Goal: Browse casually: Explore the website without a specific task or goal

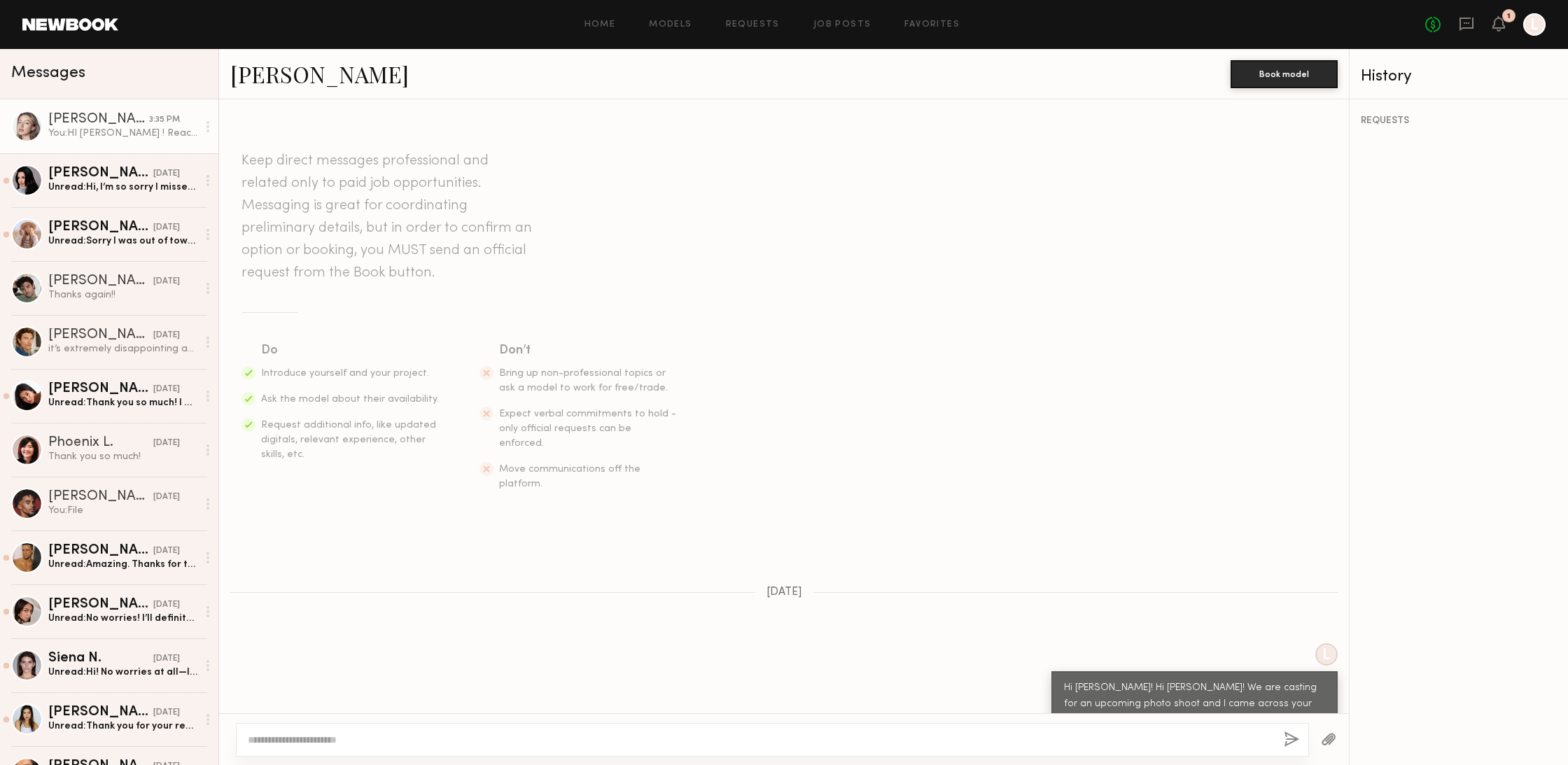
scroll to position [2480, 0]
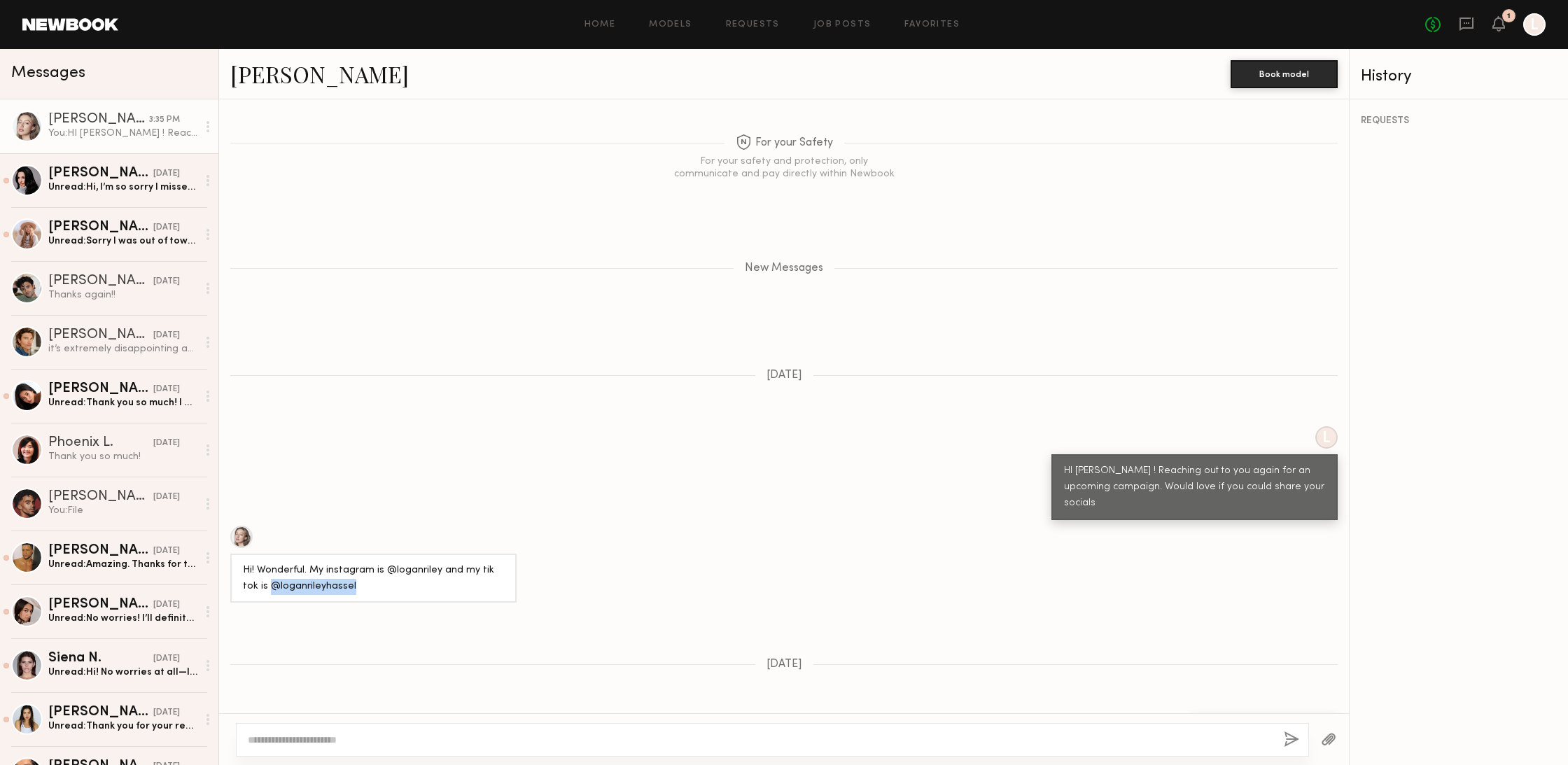
click at [284, 73] on link "[PERSON_NAME]" at bounding box center [319, 74] width 179 height 30
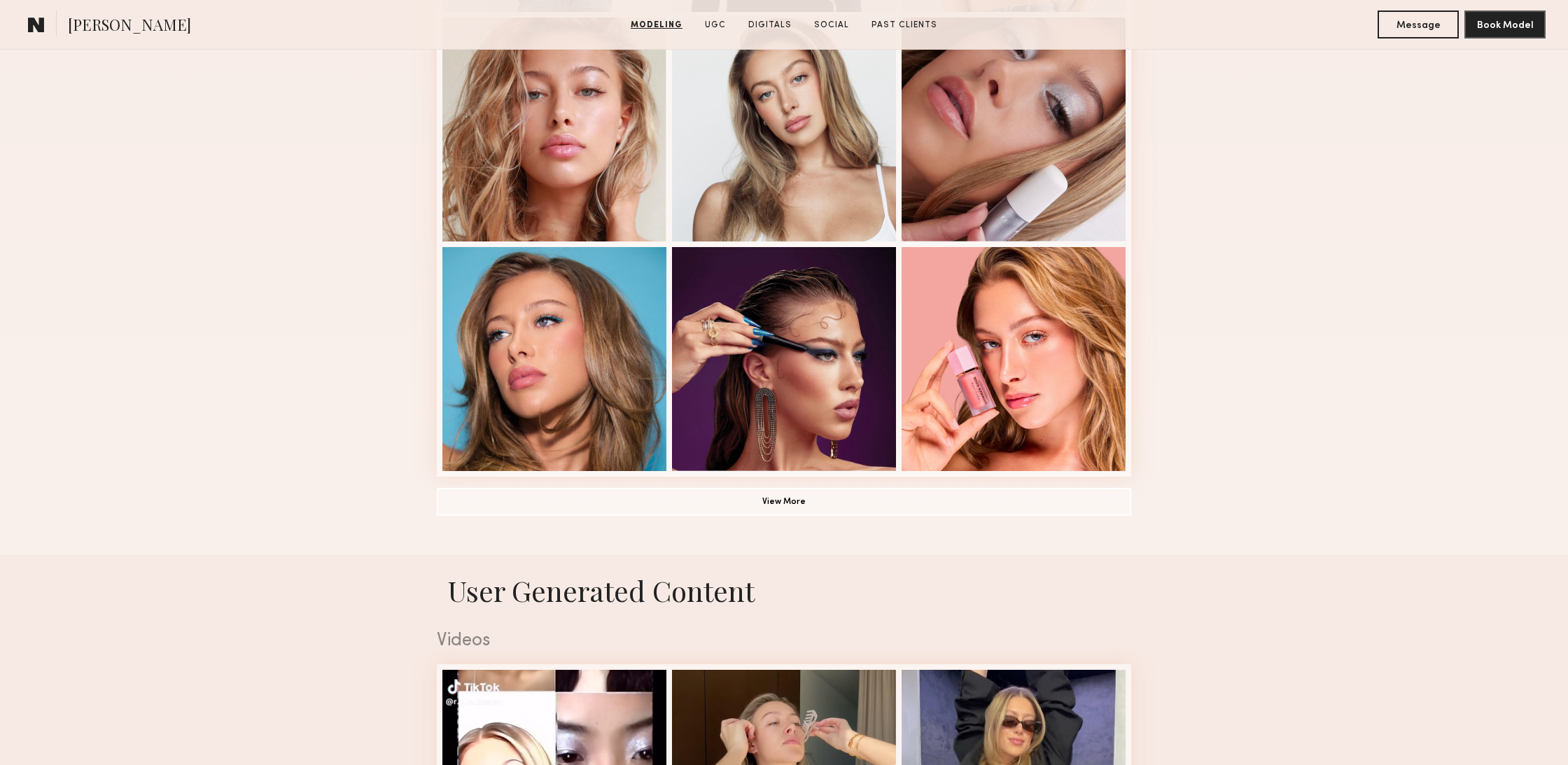
scroll to position [854, 0]
click at [823, 509] on button "View More" at bounding box center [784, 502] width 695 height 28
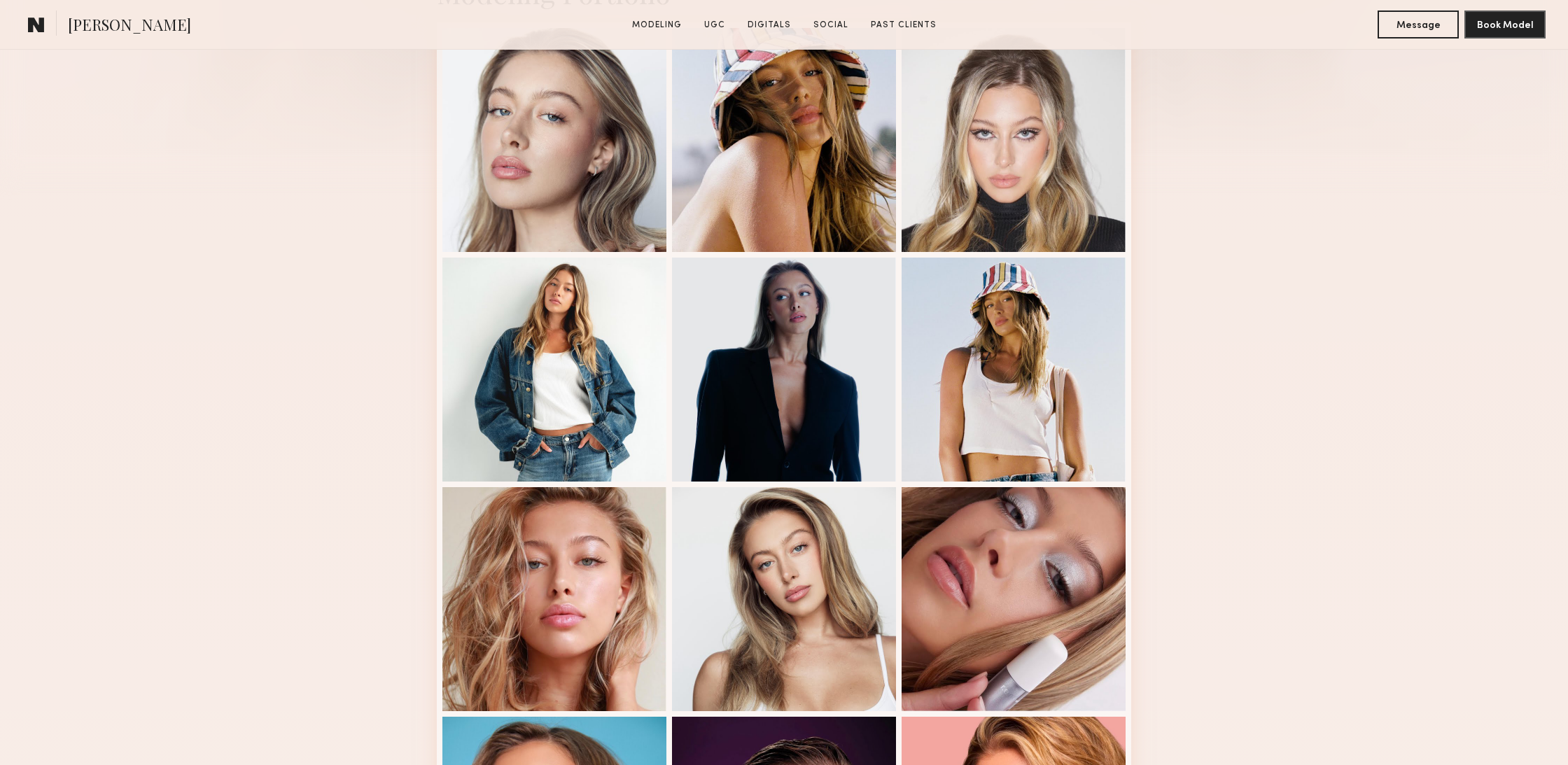
scroll to position [385, 0]
click at [605, 207] on div at bounding box center [554, 139] width 224 height 224
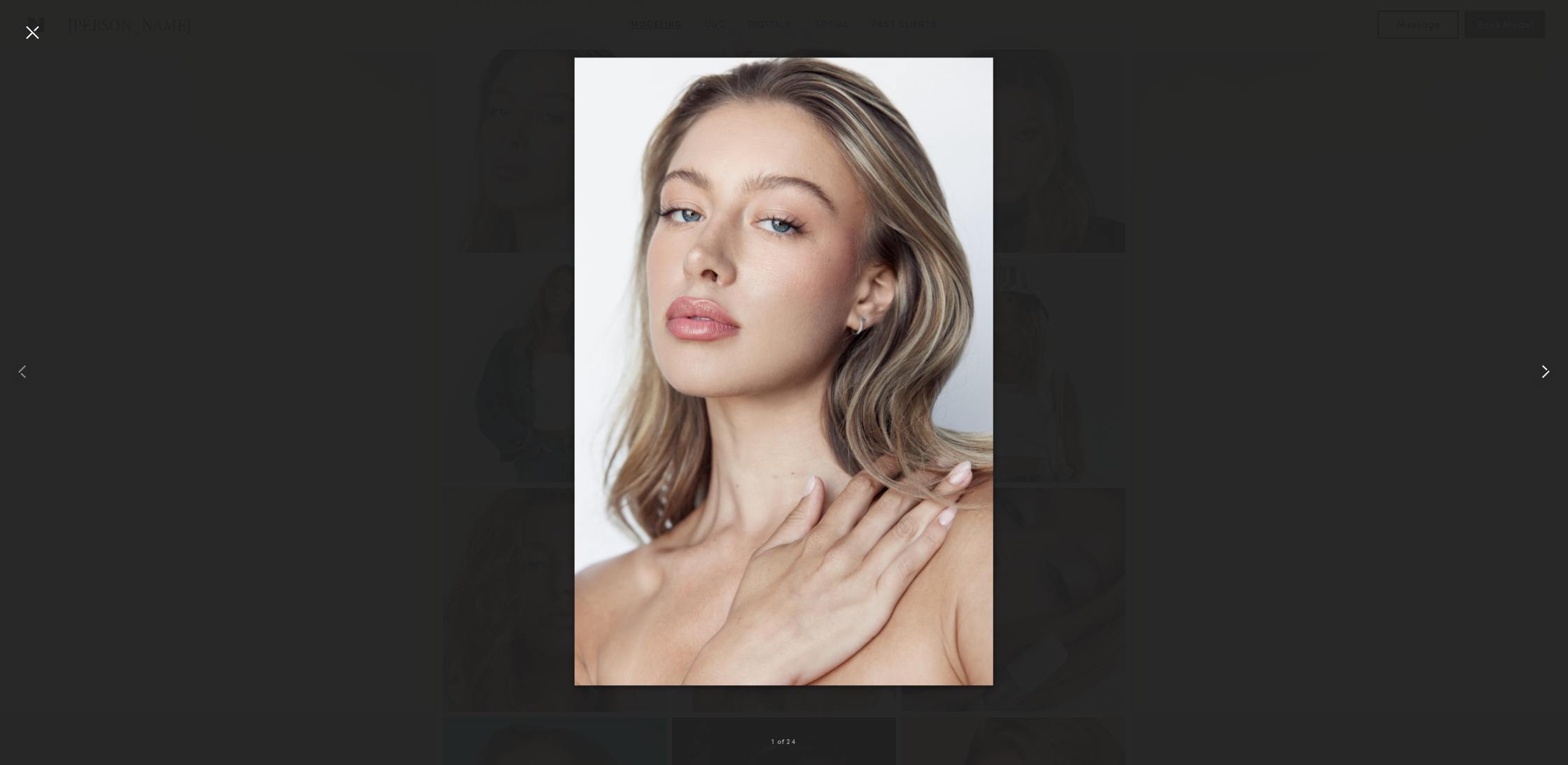
scroll to position [383, 0]
click at [1541, 379] on common-icon at bounding box center [1546, 371] width 22 height 22
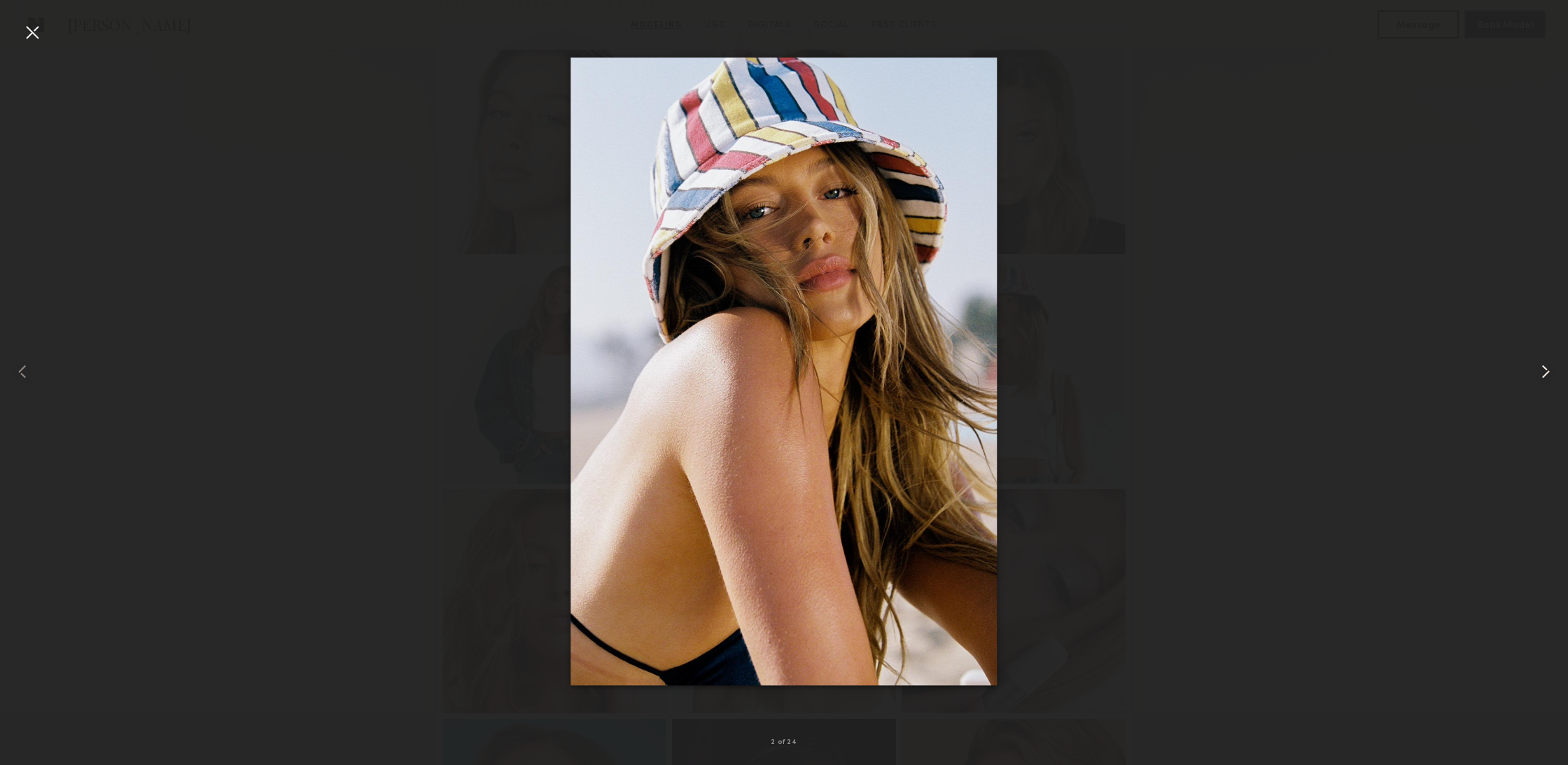
click at [1541, 377] on common-icon at bounding box center [1546, 371] width 22 height 22
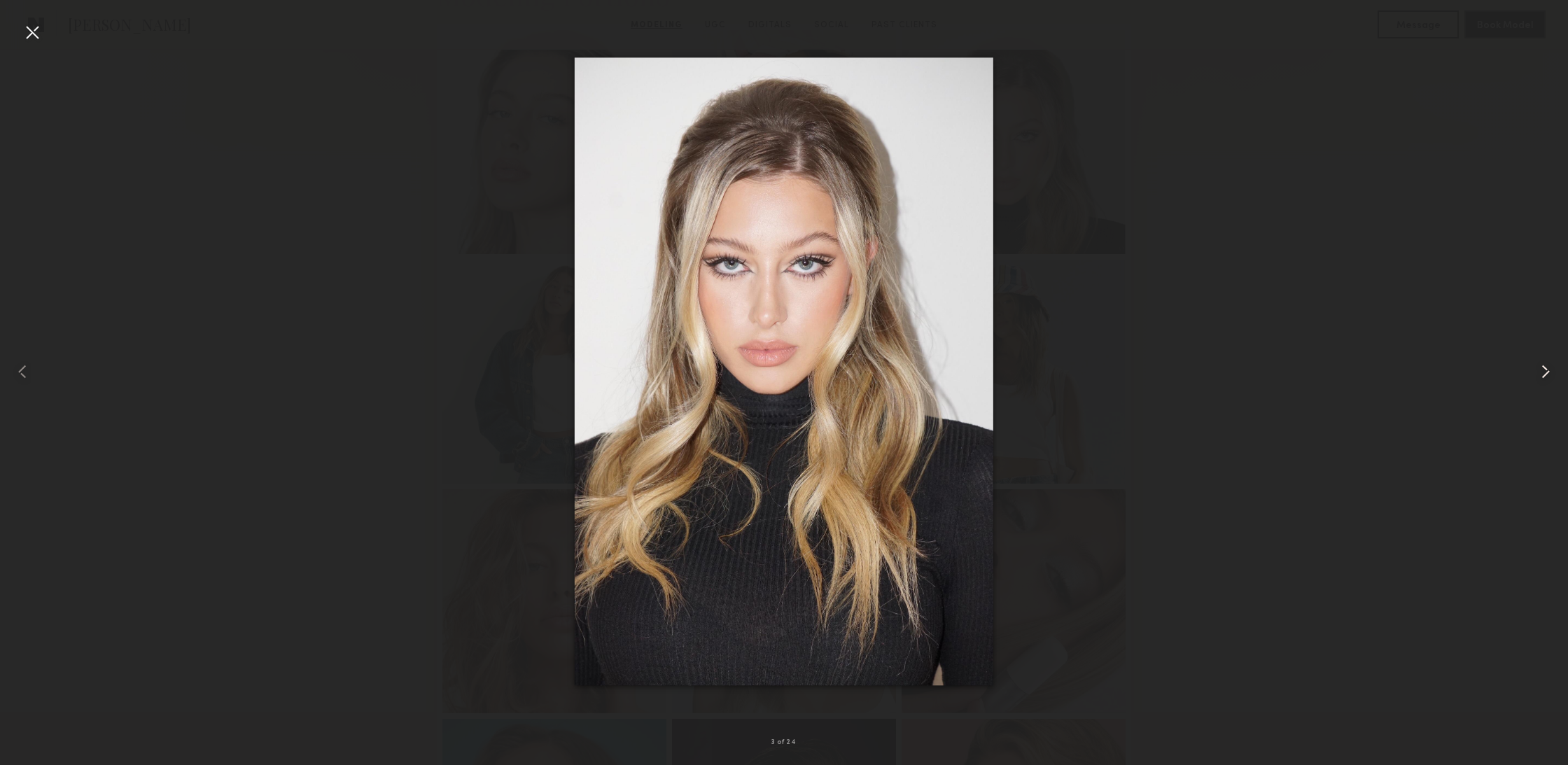
click at [1537, 380] on common-icon at bounding box center [1546, 371] width 22 height 22
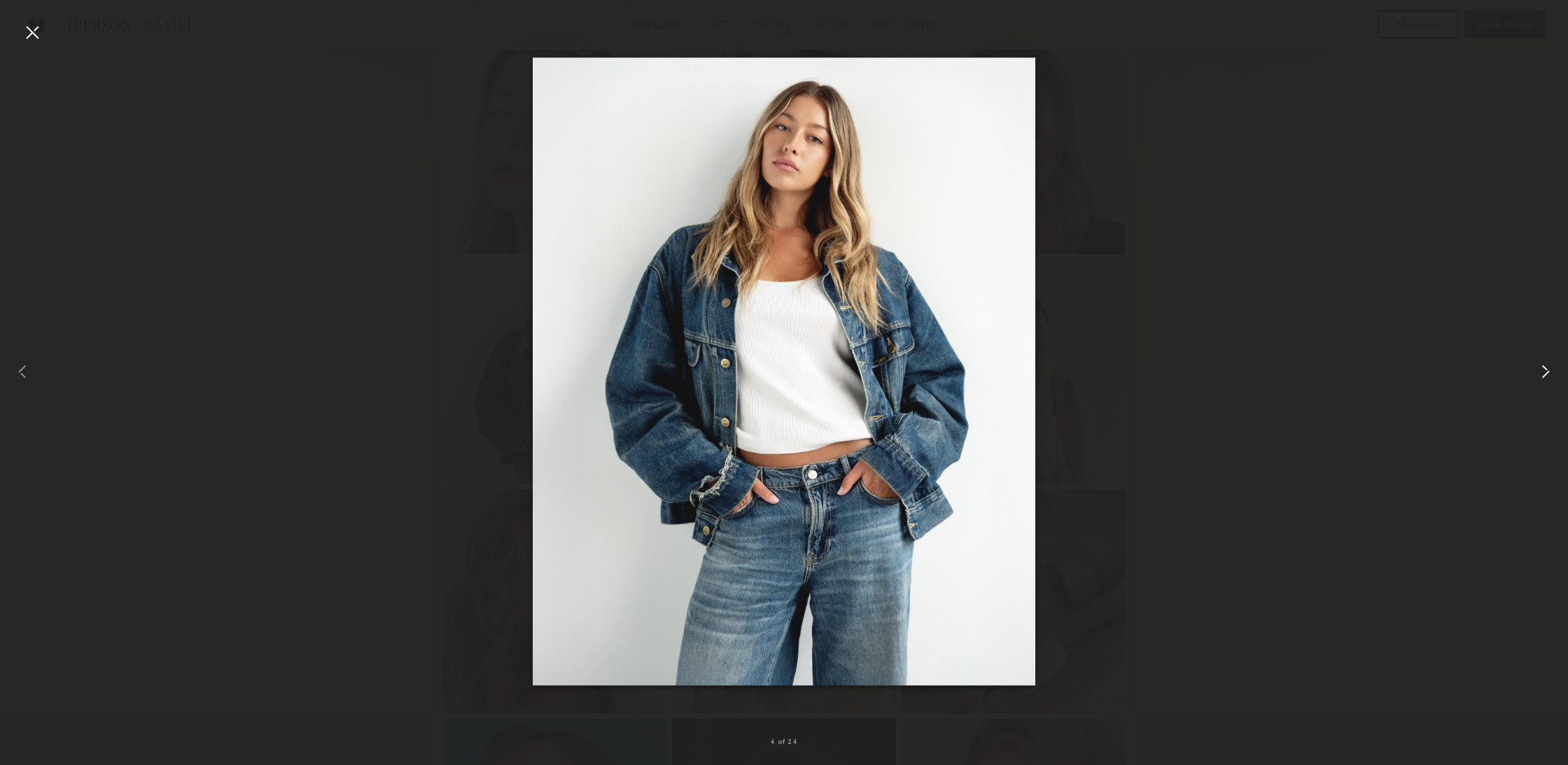
click at [1536, 379] on common-icon at bounding box center [1546, 371] width 22 height 22
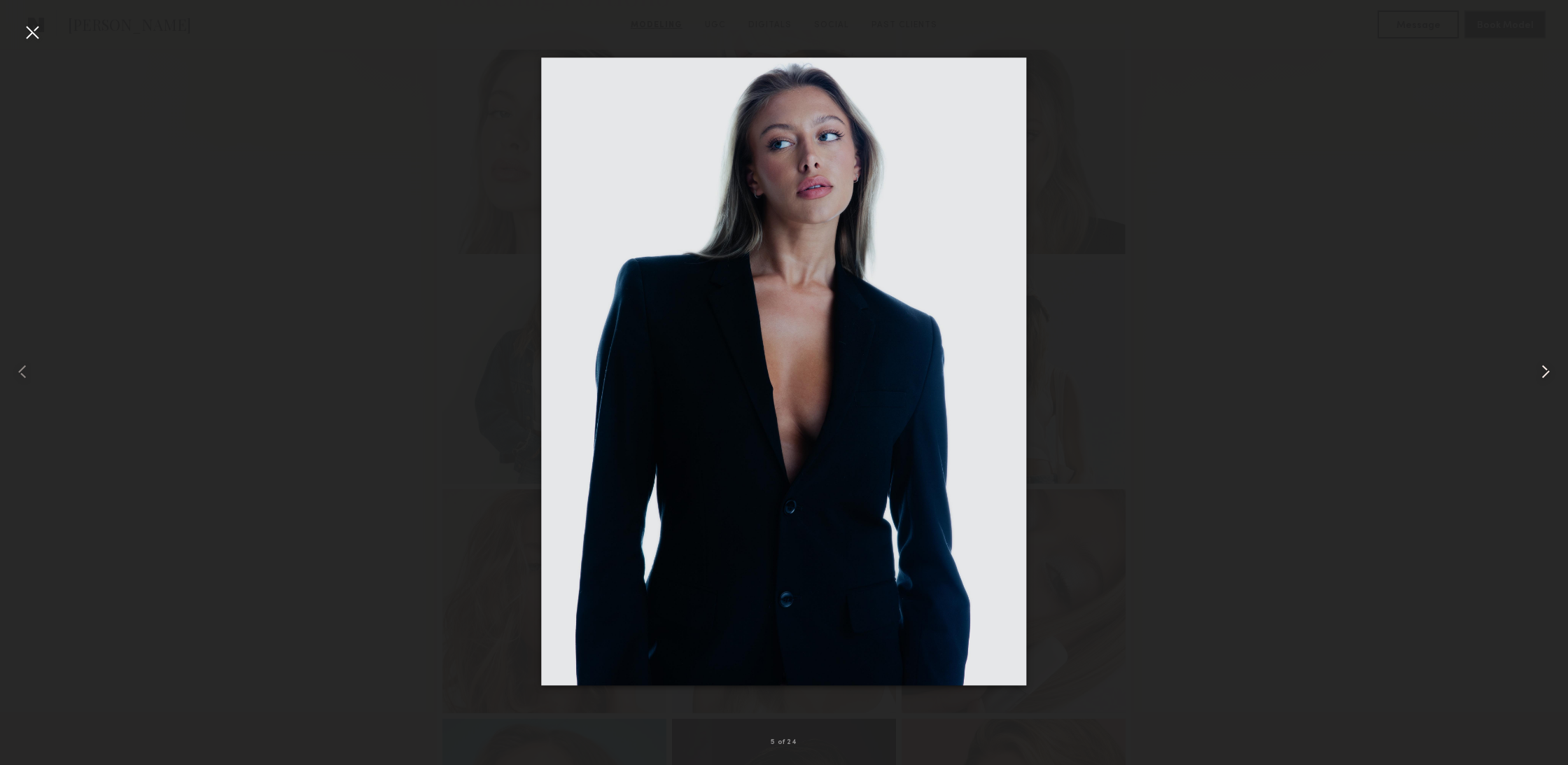
scroll to position [388, 0]
click at [1536, 380] on common-icon at bounding box center [1546, 371] width 22 height 22
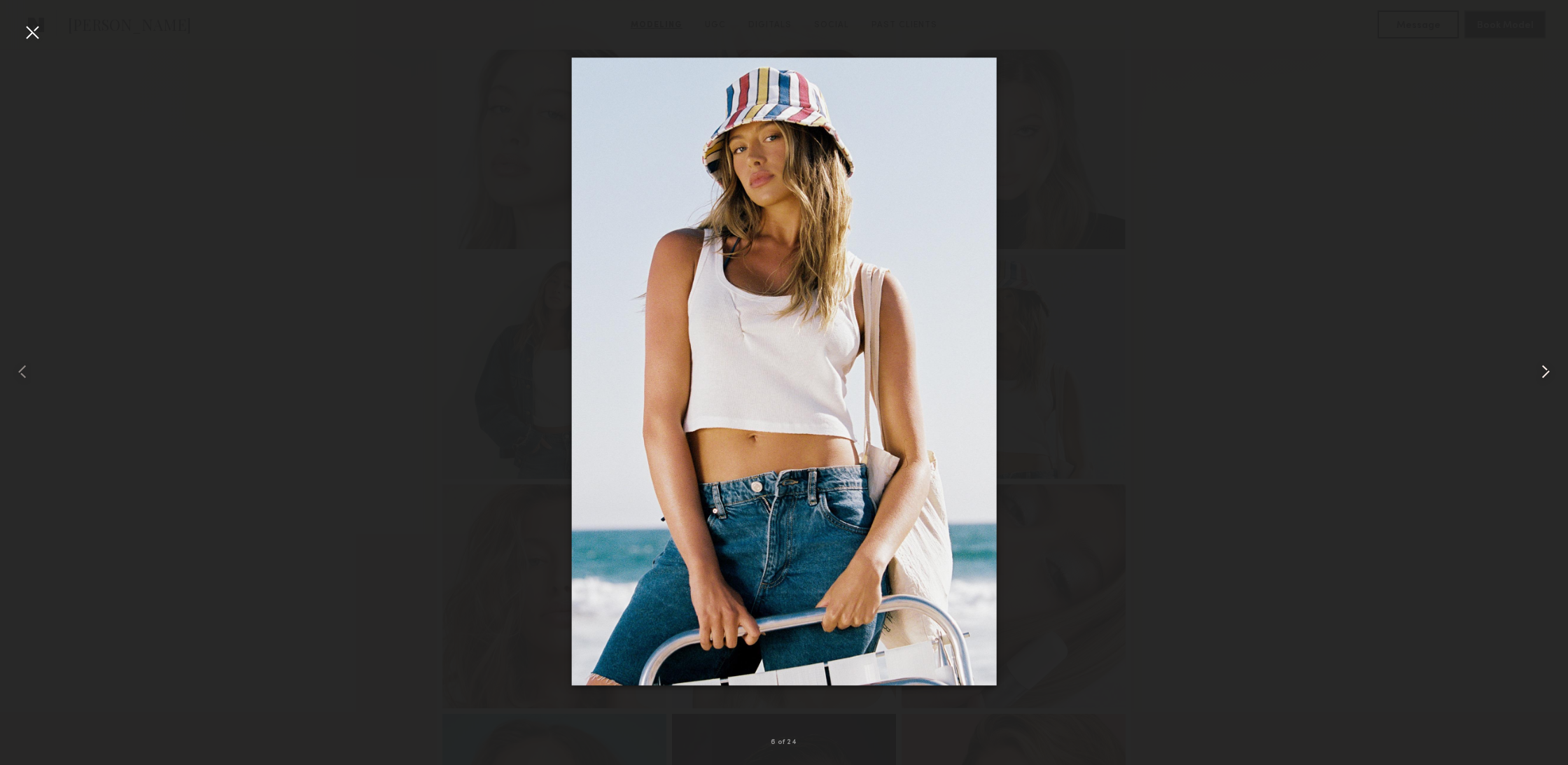
click at [1536, 380] on common-icon at bounding box center [1546, 371] width 22 height 22
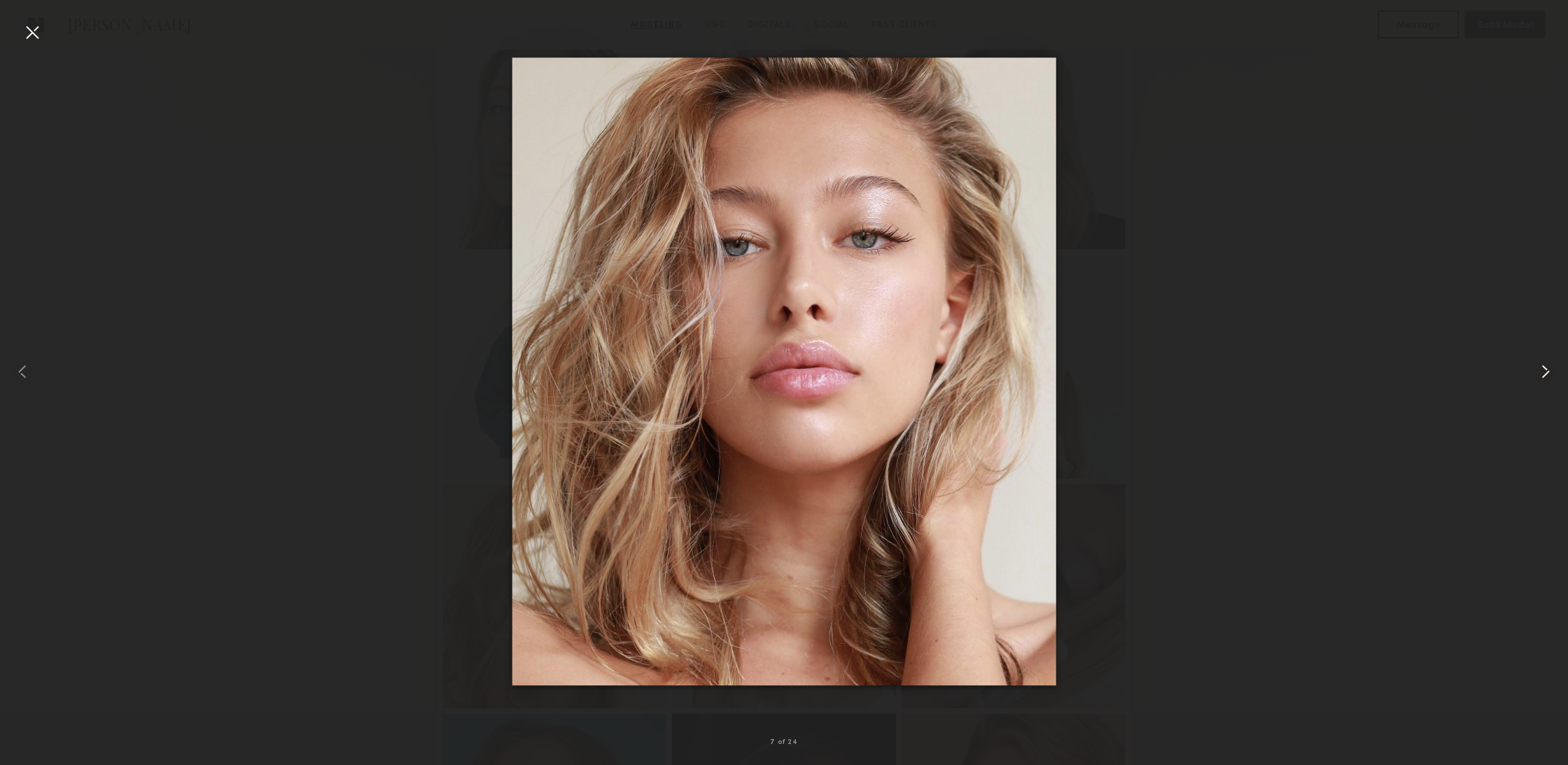
click at [1536, 380] on common-icon at bounding box center [1546, 371] width 22 height 22
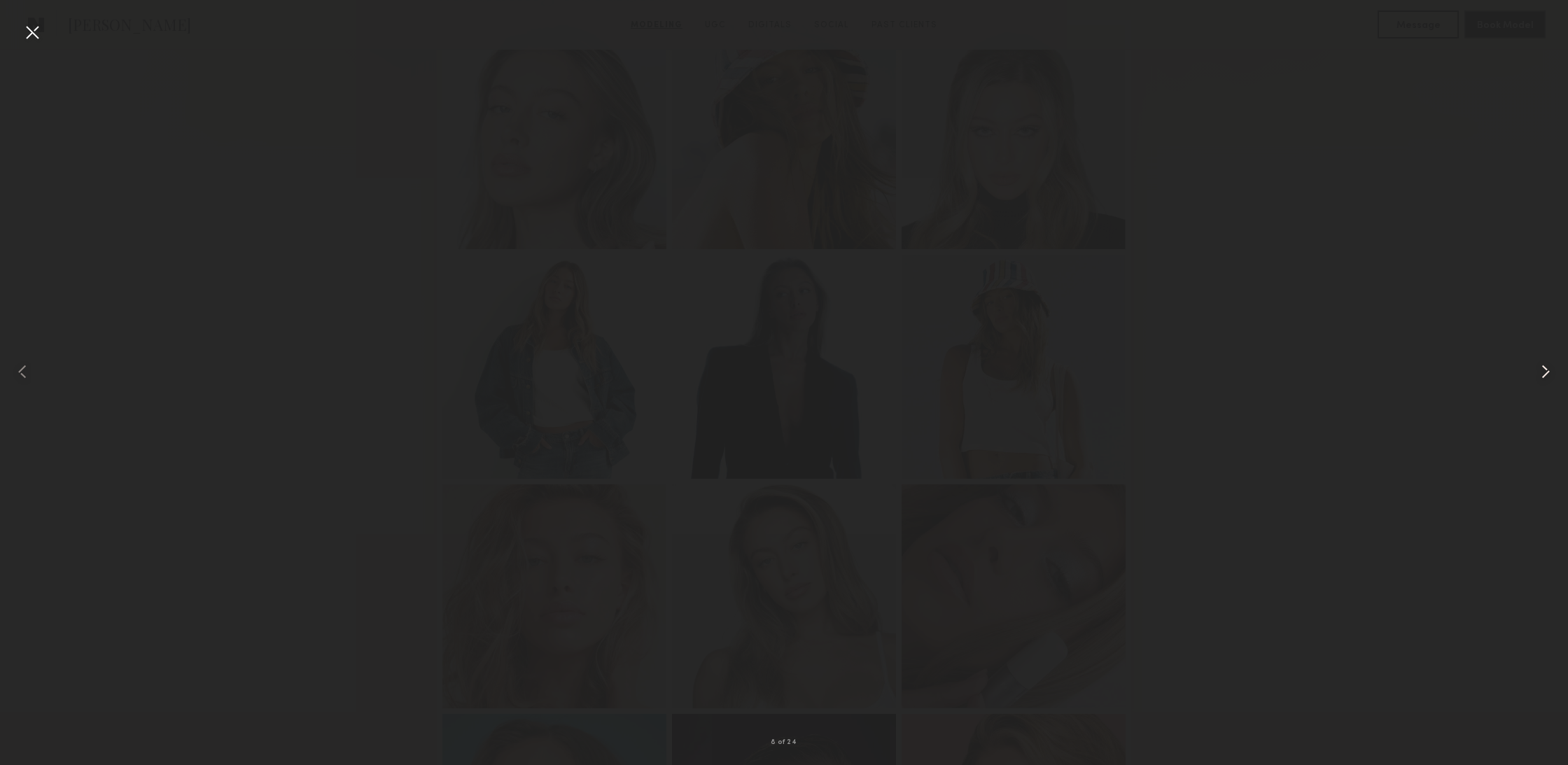
click at [1536, 380] on common-icon at bounding box center [1546, 371] width 22 height 22
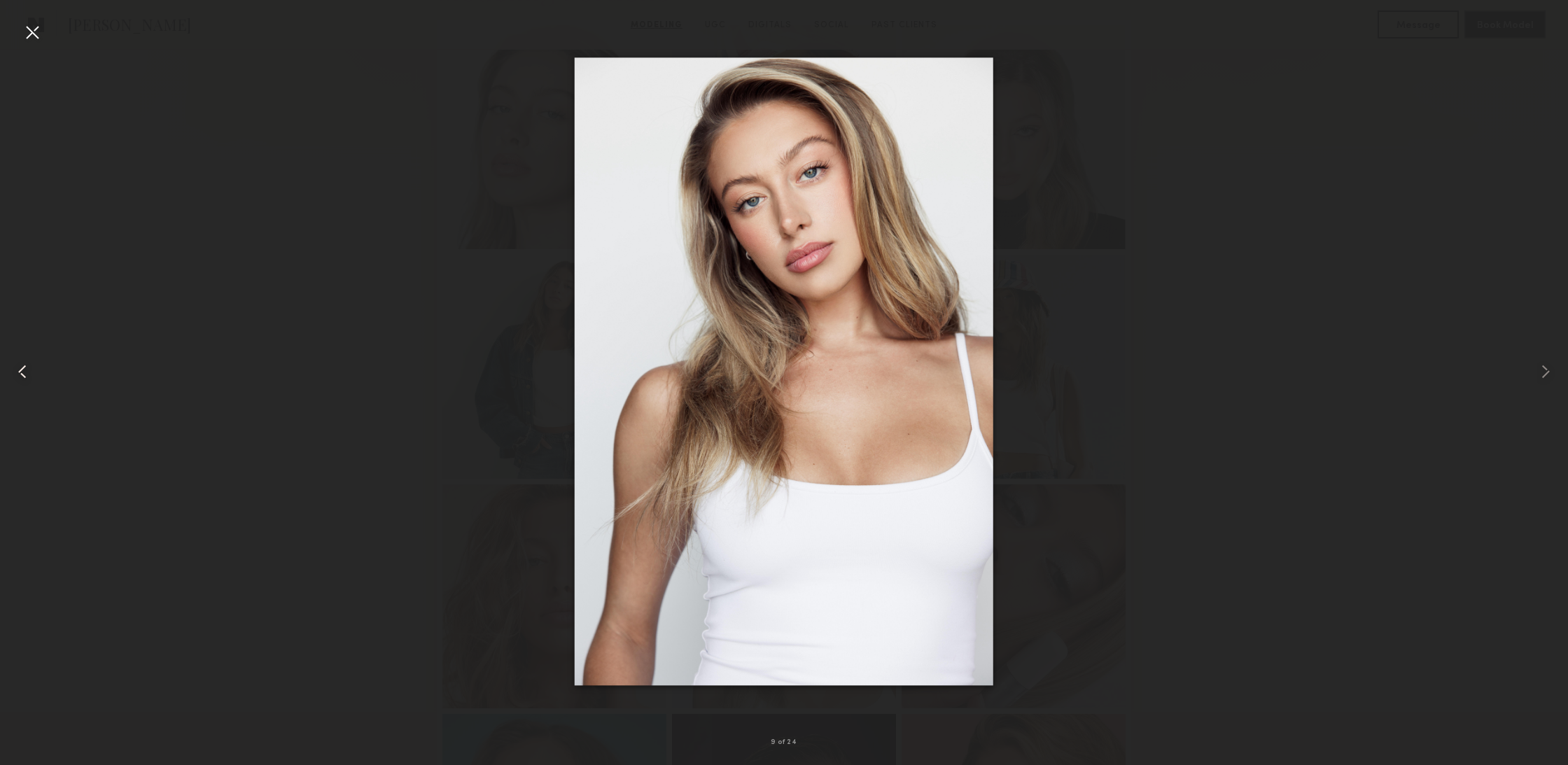
click at [15, 375] on common-icon at bounding box center [22, 371] width 22 height 22
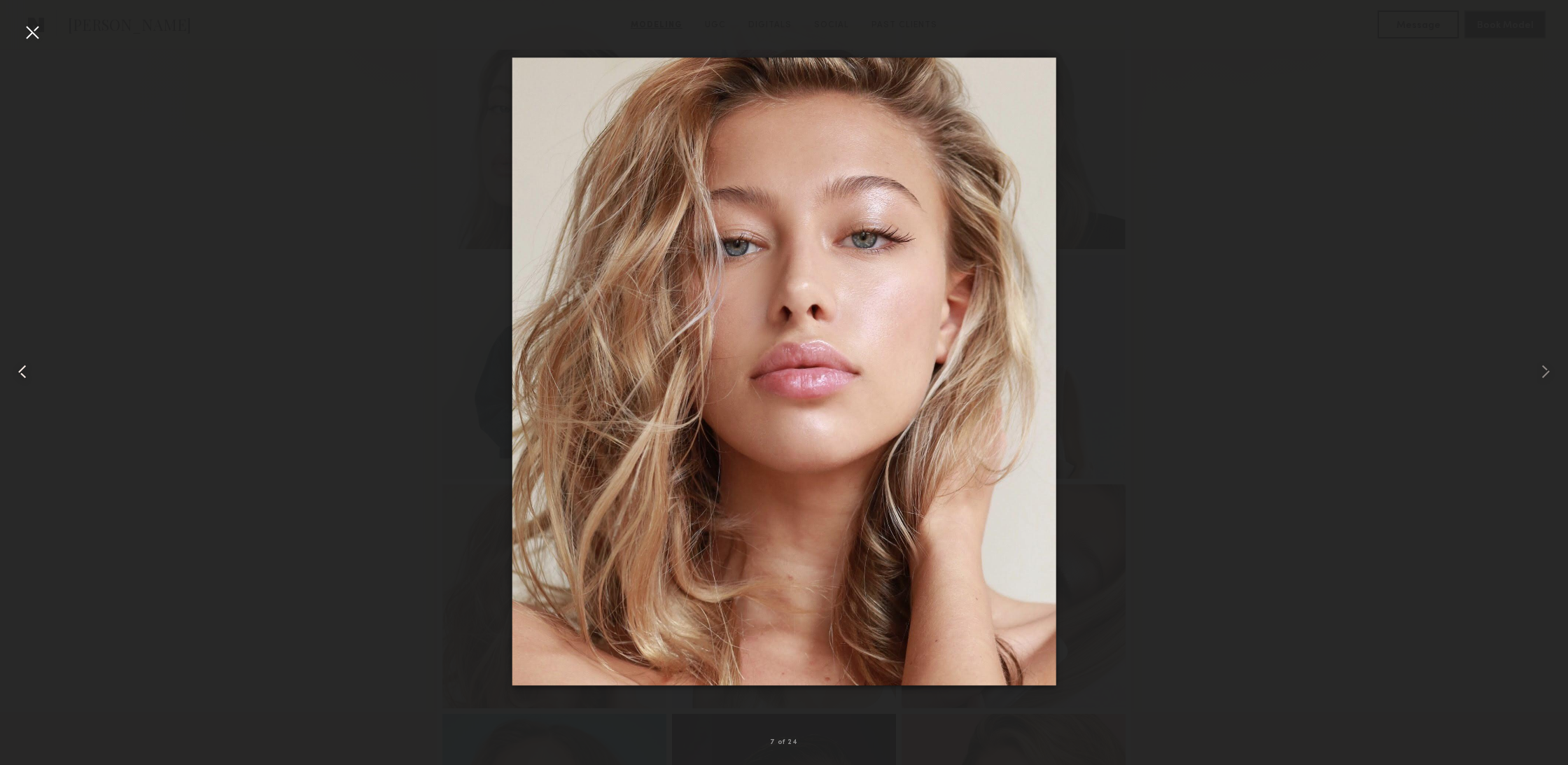
click at [15, 375] on common-icon at bounding box center [22, 371] width 22 height 22
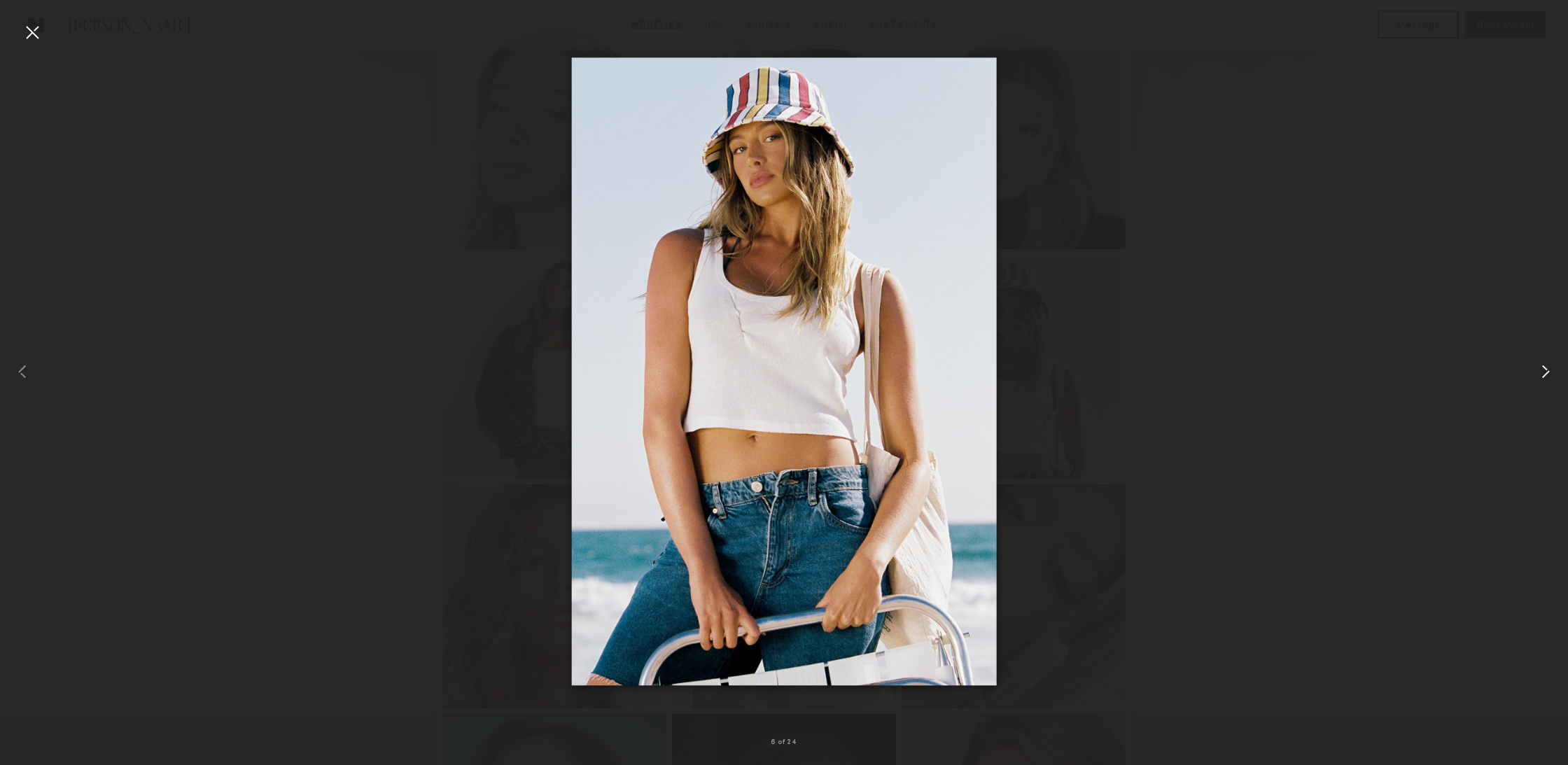
click at [1548, 371] on common-icon at bounding box center [1546, 371] width 22 height 22
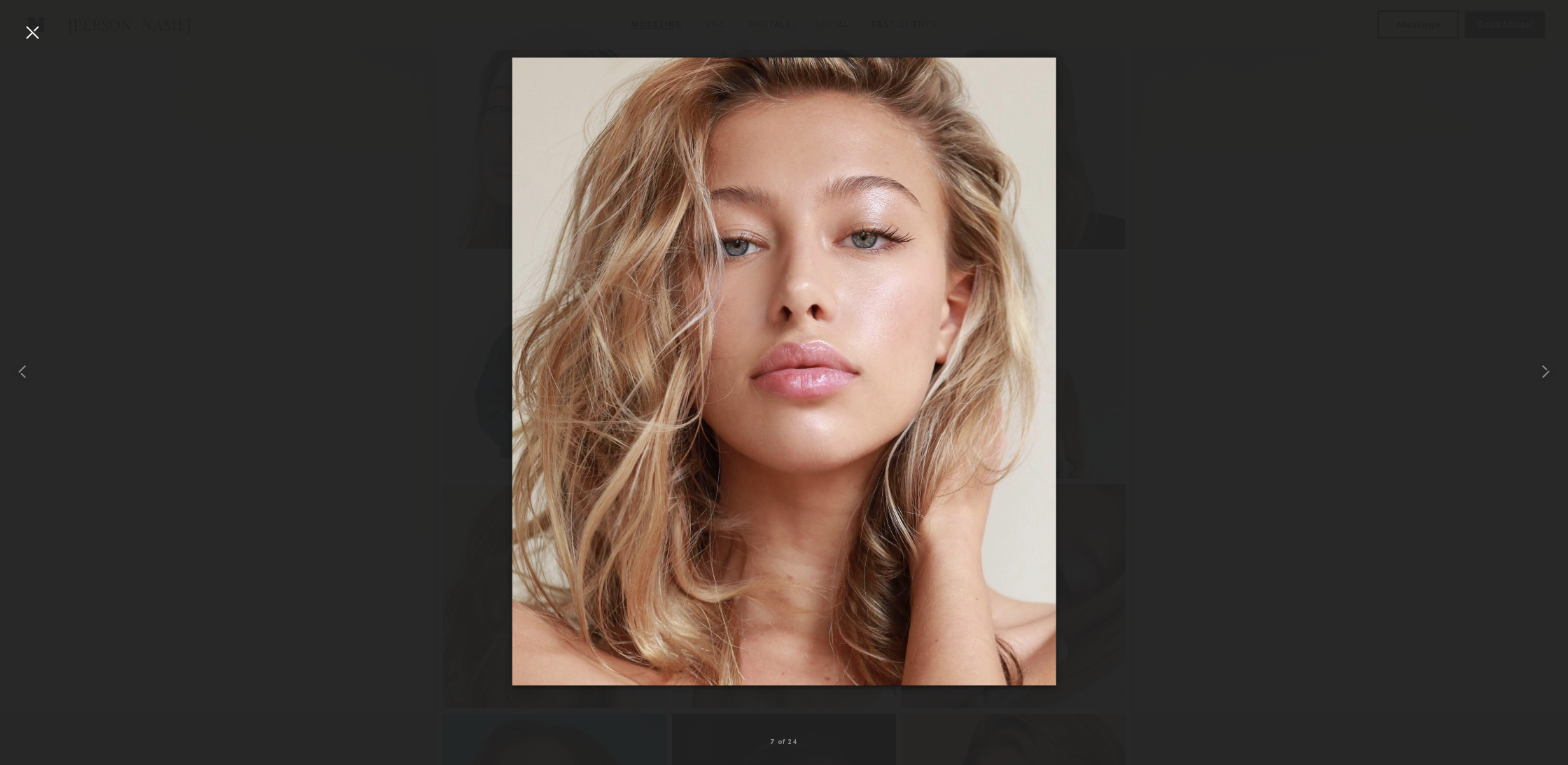
scroll to position [389, 0]
